Goal: Communication & Community: Connect with others

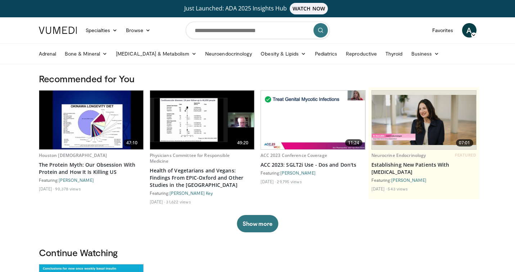
click at [471, 31] on span "A" at bounding box center [469, 30] width 14 height 14
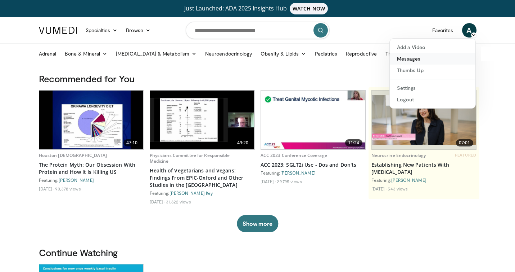
click at [411, 60] on link "Messages" at bounding box center [433, 59] width 86 height 12
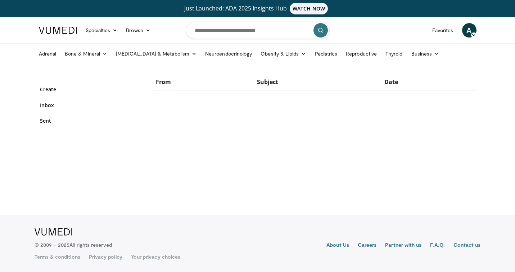
click at [477, 32] on div "A Alyssa Lampe Dominguez Add a Video Messages Thumbs Up Settings Logout" at bounding box center [469, 30] width 23 height 20
click at [472, 32] on icon at bounding box center [473, 34] width 5 height 5
click at [203, 123] on div "From Subject Date" at bounding box center [313, 105] width 335 height 64
click at [48, 107] on link "Inbox" at bounding box center [90, 105] width 101 height 8
click at [47, 122] on link "Sent" at bounding box center [90, 121] width 101 height 8
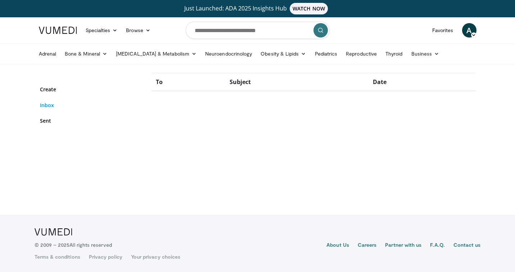
click at [44, 101] on link "Inbox" at bounding box center [90, 105] width 101 height 8
click at [470, 30] on span "A" at bounding box center [469, 30] width 14 height 14
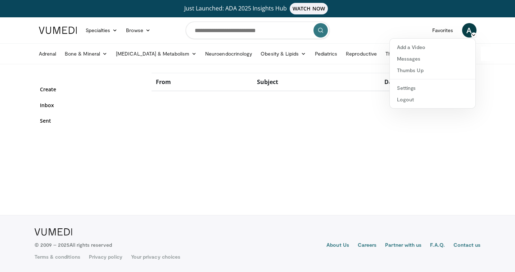
click at [467, 27] on span "A" at bounding box center [469, 30] width 14 height 14
click at [464, 26] on span "A" at bounding box center [469, 30] width 14 height 14
click at [443, 42] on link "Add a Video" at bounding box center [433, 47] width 86 height 12
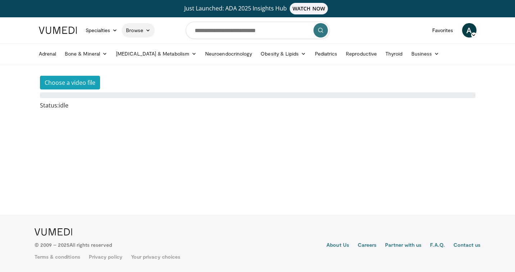
click at [134, 33] on link "Browse" at bounding box center [138, 30] width 33 height 14
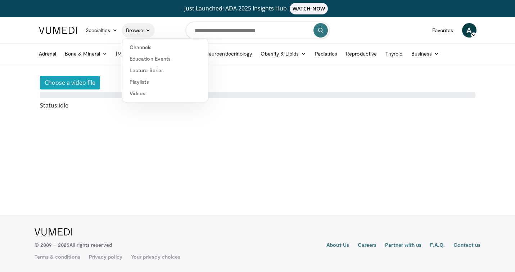
click at [134, 33] on link "Browse" at bounding box center [138, 30] width 33 height 14
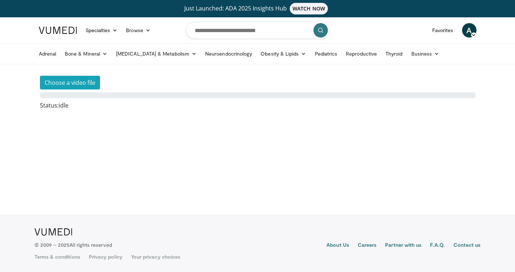
click at [465, 31] on span "A" at bounding box center [469, 30] width 14 height 14
click at [444, 98] on link "Logout" at bounding box center [433, 100] width 86 height 12
